Goal: Information Seeking & Learning: Learn about a topic

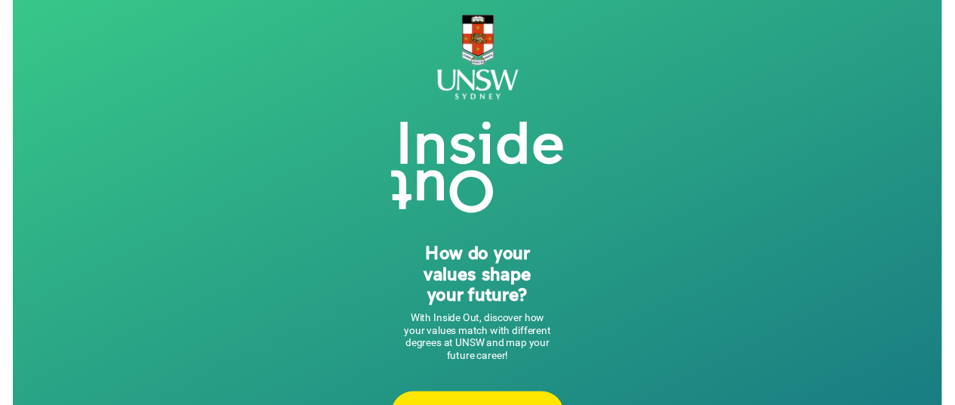
scroll to position [53, 0]
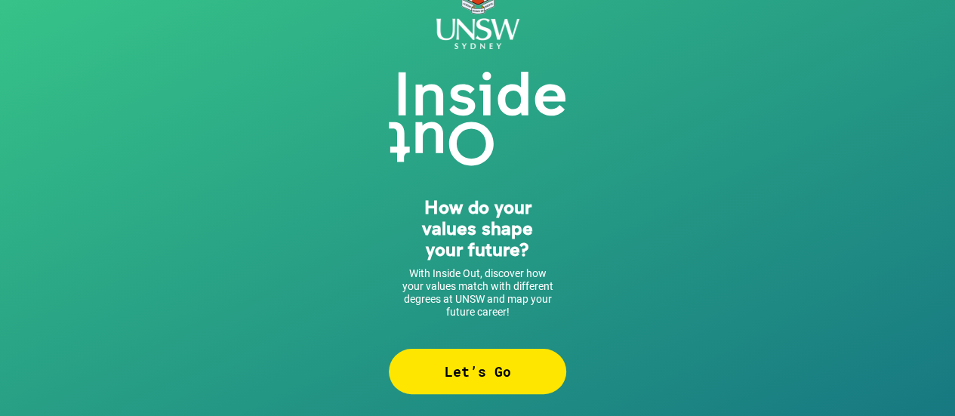
click at [457, 386] on div "Let’s Go" at bounding box center [477, 371] width 177 height 45
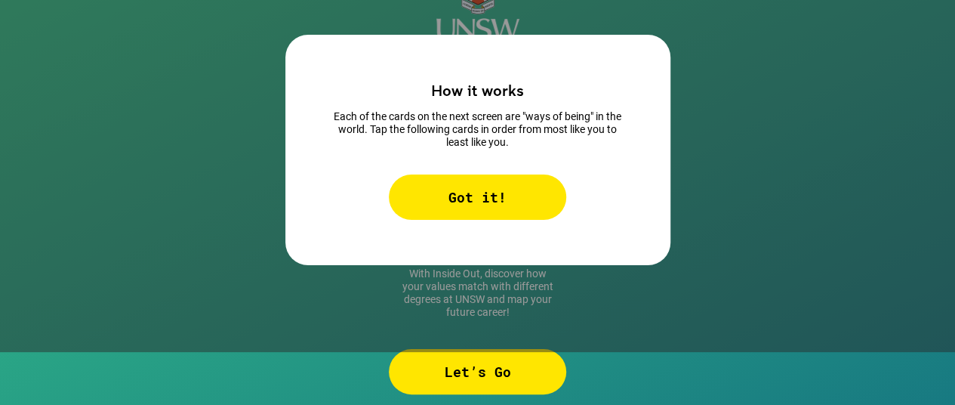
click at [475, 193] on div "Got it!" at bounding box center [477, 196] width 177 height 45
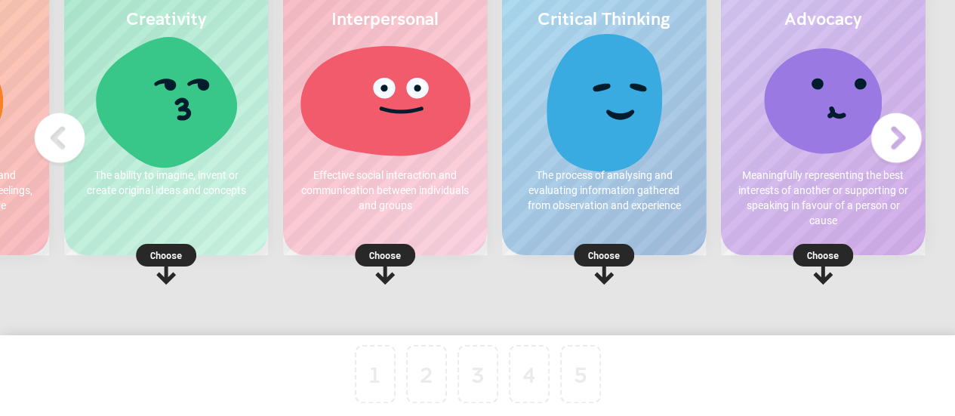
scroll to position [95, 0]
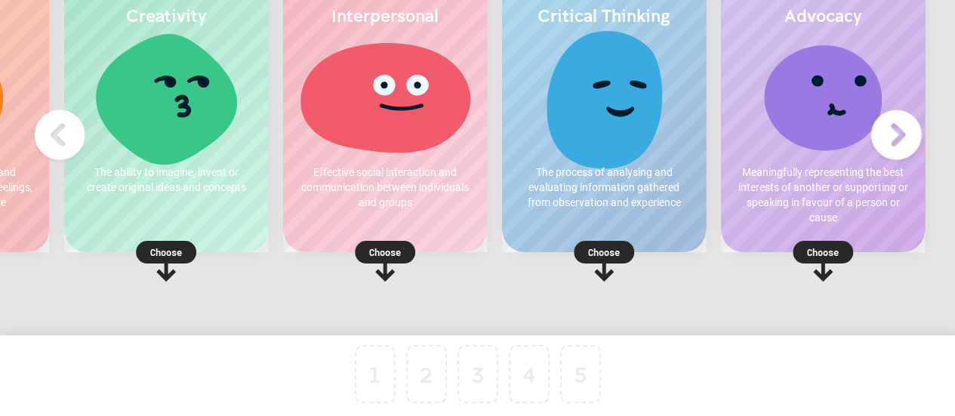
click at [826, 251] on p "Choose" at bounding box center [823, 252] width 204 height 15
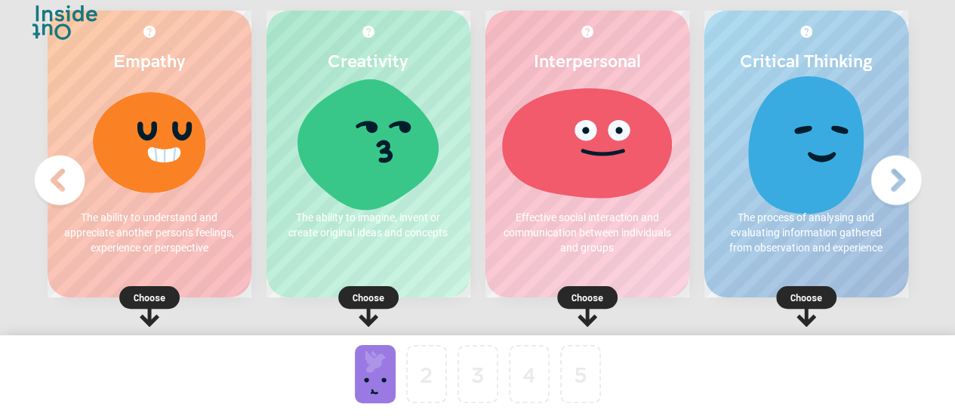
scroll to position [51, 0]
click at [800, 284] on div "Critical Thinking The process of analysing and evaluating information gathered …" at bounding box center [806, 153] width 204 height 287
click at [812, 295] on p "Choose" at bounding box center [806, 296] width 204 height 15
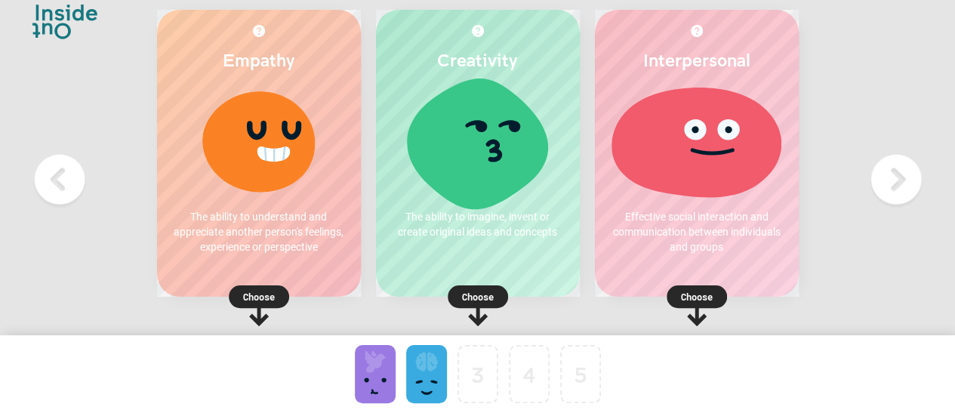
click at [672, 288] on rect at bounding box center [696, 296] width 60 height 23
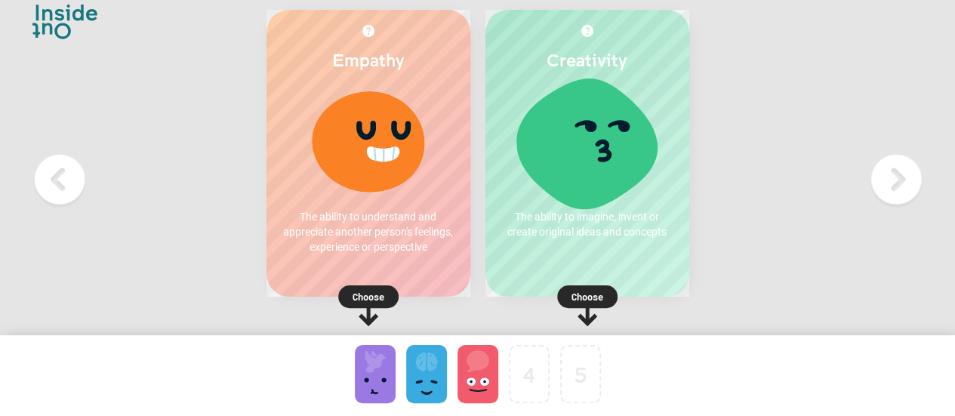
click at [385, 298] on rect at bounding box center [368, 296] width 60 height 23
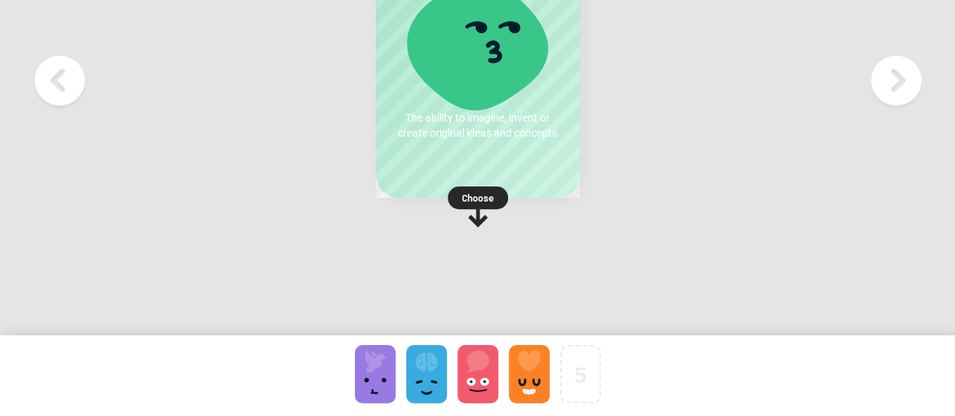
scroll to position [0, 81]
click at [889, 93] on img at bounding box center [896, 81] width 60 height 60
click at [335, 374] on div "5 To pick up a draggable item, press the space bar. While dragging, use the arr…" at bounding box center [477, 394] width 955 height 118
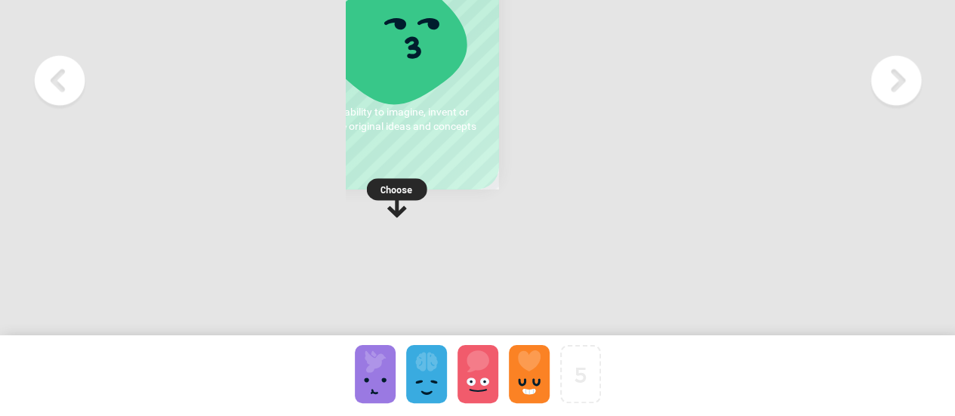
click at [375, 383] on div at bounding box center [375, 374] width 41 height 58
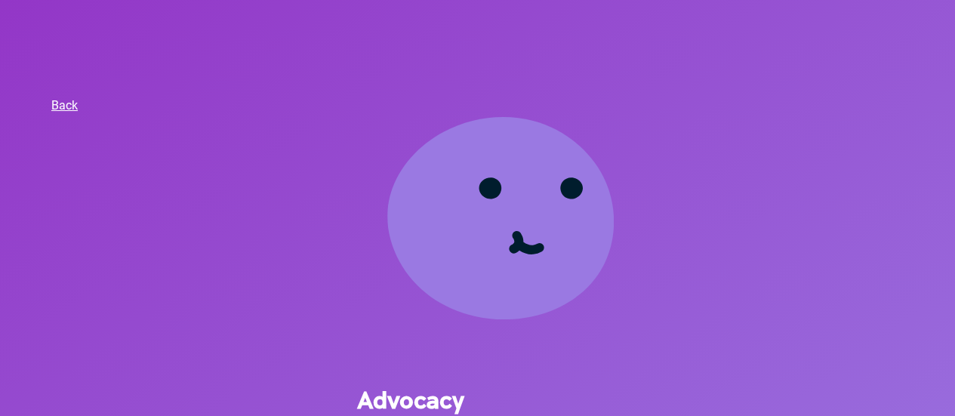
scroll to position [293, 0]
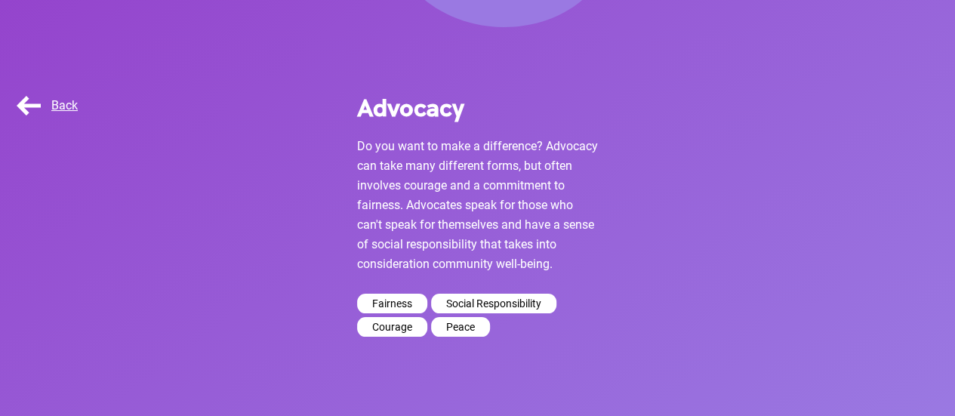
click at [403, 303] on div "Fairness" at bounding box center [392, 304] width 70 height 20
click at [61, 108] on span "Back" at bounding box center [46, 105] width 64 height 14
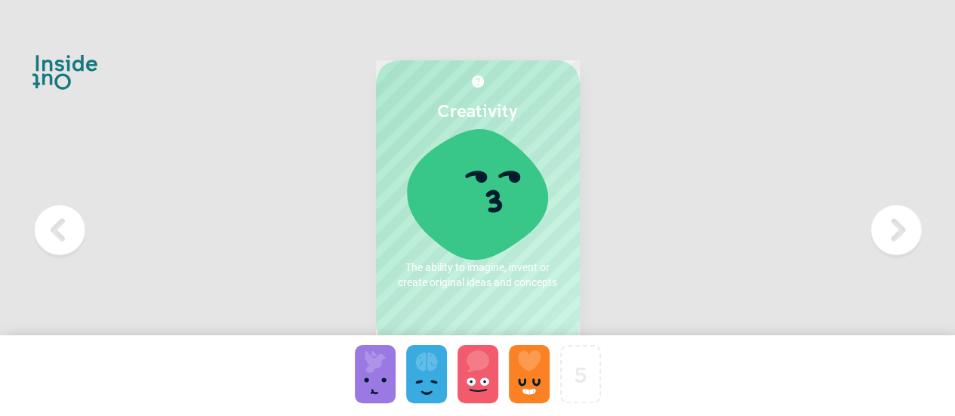
click at [44, 60] on div "Creativity The ability to imagine, invent or create original ideas and concepts…" at bounding box center [477, 283] width 955 height 566
click at [57, 227] on img at bounding box center [59, 230] width 60 height 60
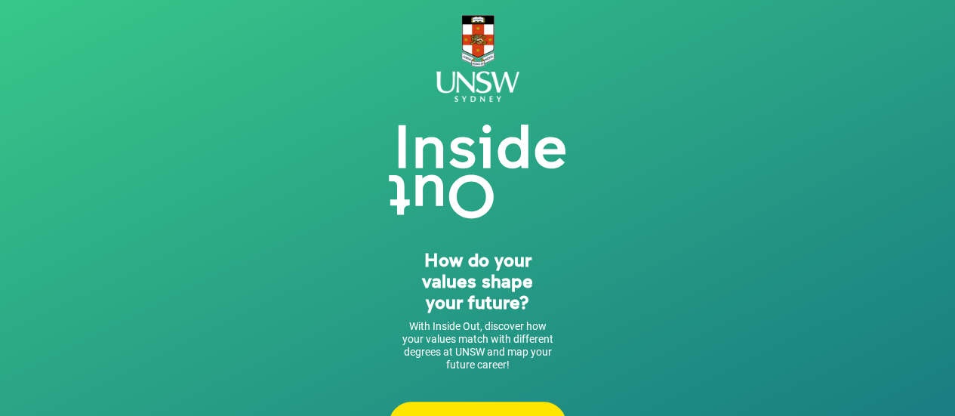
scroll to position [53, 0]
